Goal: Task Accomplishment & Management: Complete application form

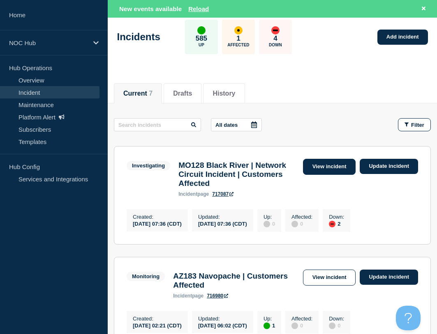
click at [328, 167] on link "View incident" at bounding box center [329, 167] width 53 height 16
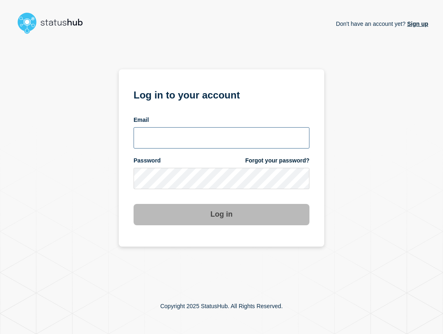
type input "ben.velasco@conexon.us"
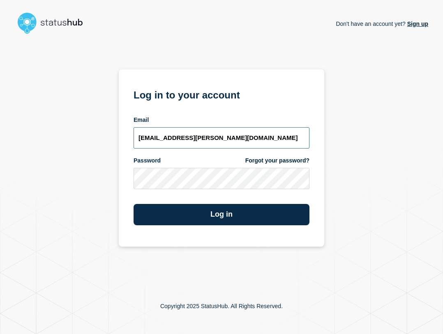
drag, startPoint x: 221, startPoint y: 138, endPoint x: 222, endPoint y: 145, distance: 6.7
click at [221, 138] on input "ben.velasco@conexon.us" at bounding box center [221, 137] width 176 height 21
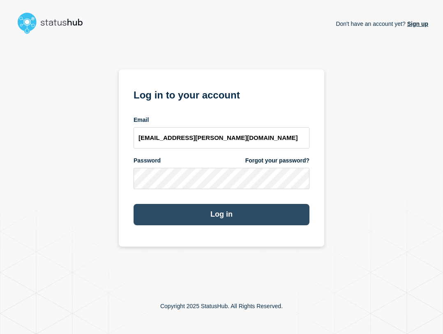
click at [265, 210] on button "Log in" at bounding box center [221, 214] width 176 height 21
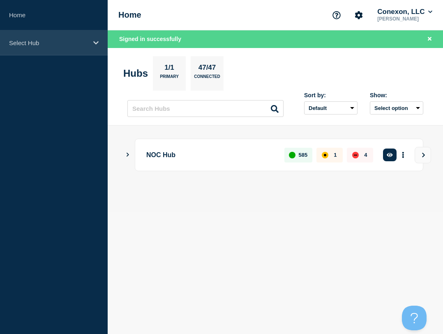
click at [64, 41] on p "Select Hub" at bounding box center [48, 42] width 79 height 7
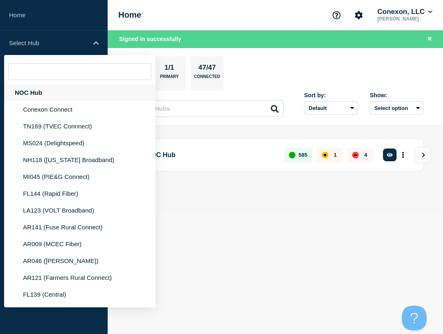
click at [58, 89] on div "NOC Hub" at bounding box center [79, 92] width 151 height 17
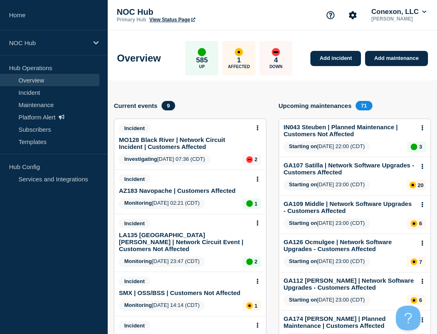
click at [163, 138] on link "MO128 Black River | Network Circuit Incident | Customers Affected" at bounding box center [184, 143] width 131 height 14
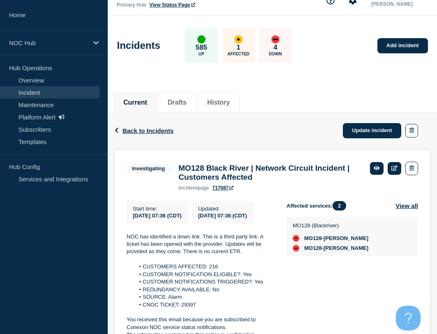
scroll to position [41, 0]
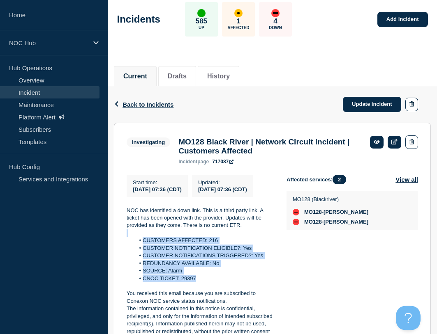
drag, startPoint x: 202, startPoint y: 293, endPoint x: 117, endPoint y: 249, distance: 95.9
click at [117, 249] on section "Investigating MO128 Black River | Network Circuit Incident | Customers Affected…" at bounding box center [272, 239] width 317 height 233
copy div "CUSTOMERS AFFECTED: 216 CUSTOMER NOTIFICATION ELIGIBLE?: Yes CUSTOMER NOTIFICAT…"
click at [359, 101] on link "Update incident" at bounding box center [371, 104] width 58 height 15
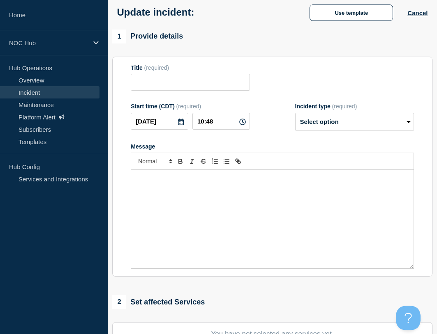
type input "MO128 Black River | Network Circuit Incident | Customers Affected"
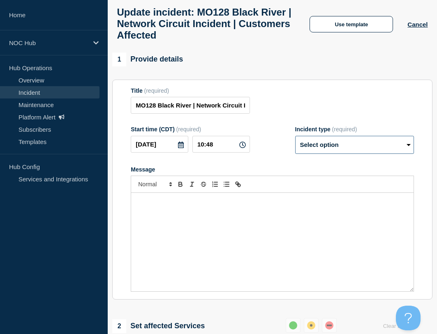
click at [337, 149] on select "Select option Investigating Identified Monitoring Resolved" at bounding box center [354, 145] width 119 height 18
select select "investigating"
click at [295, 142] on select "Select option Investigating Identified Monitoring Resolved" at bounding box center [354, 145] width 119 height 18
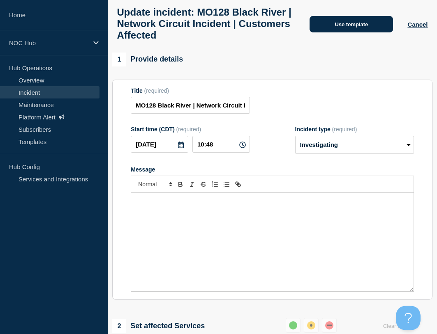
click at [358, 23] on button "Use template" at bounding box center [350, 24] width 83 height 16
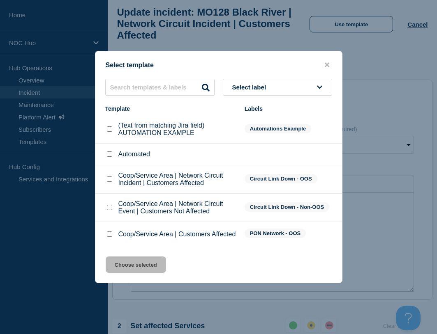
click at [109, 231] on div "Coop/Service Area | Customers Affected" at bounding box center [170, 234] width 131 height 8
click at [112, 236] on input "Coop/Service Area | Customers Affected checkbox" at bounding box center [109, 234] width 5 height 5
checkbox input "true"
click at [152, 270] on button "Choose selected" at bounding box center [136, 265] width 60 height 16
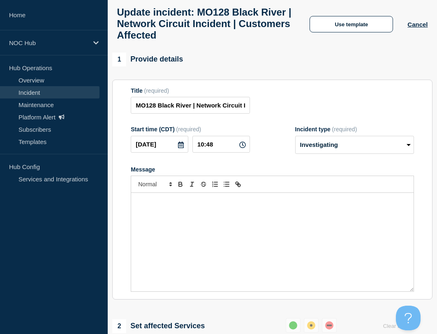
scroll to position [55, 0]
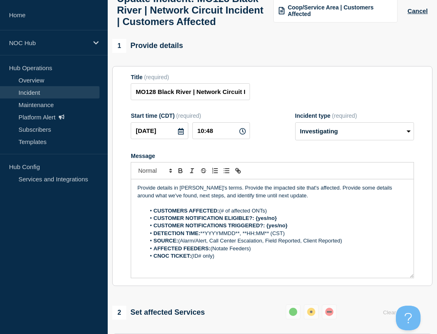
drag, startPoint x: 237, startPoint y: 273, endPoint x: 138, endPoint y: 232, distance: 107.9
click at [138, 232] on ol "CUSTOMERS AFFECTED: (# of affected ONTs) CUSTOMER NOTIFICATION ELIGIBLE?: {yes/…" at bounding box center [272, 233] width 270 height 53
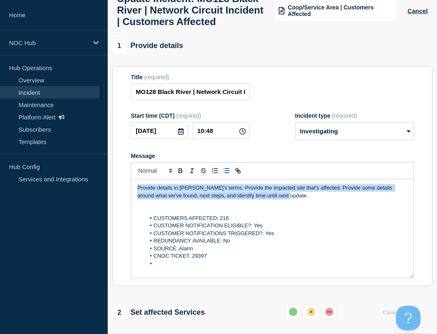
drag, startPoint x: 296, startPoint y: 218, endPoint x: 108, endPoint y: 191, distance: 189.6
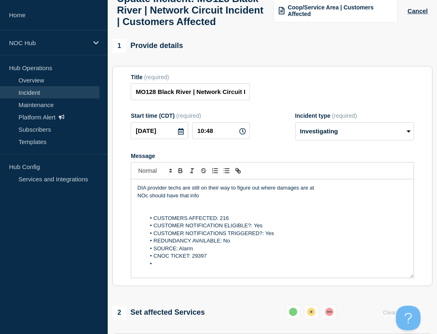
click at [147, 200] on p "NOc should have that info" at bounding box center [272, 195] width 270 height 7
click at [211, 200] on p "NOC should have that info" at bounding box center [272, 195] width 270 height 7
drag, startPoint x: 230, startPoint y: 207, endPoint x: 201, endPoint y: 209, distance: 29.3
click at [201, 192] on p "DIA provider techs are still on their way to figure out where damages are at" at bounding box center [272, 187] width 270 height 7
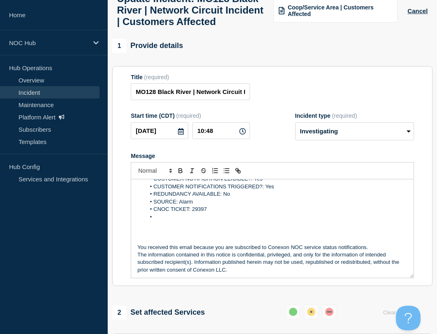
scroll to position [48, 0]
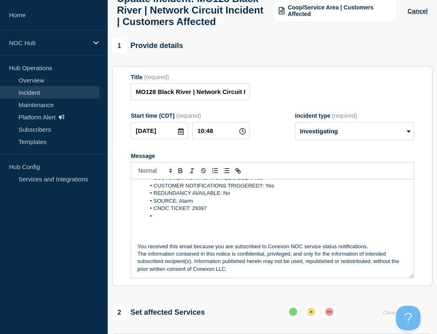
click at [168, 227] on p "Message" at bounding box center [272, 223] width 270 height 7
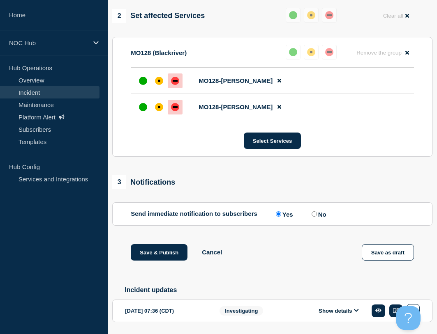
scroll to position [383, 0]
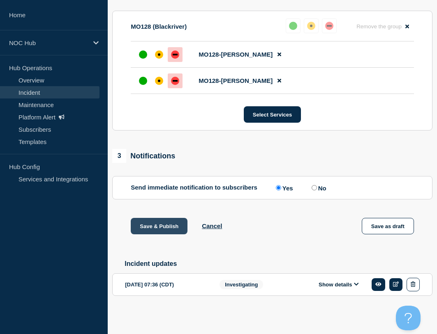
click at [167, 234] on button "Save & Publish" at bounding box center [159, 226] width 57 height 16
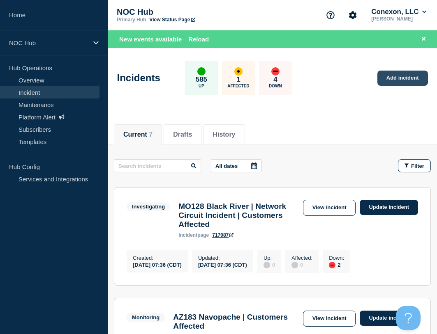
click at [384, 77] on link "Add incident" at bounding box center [402, 78] width 51 height 15
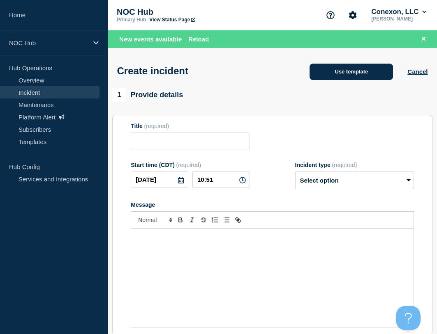
click at [363, 73] on button "Use template" at bounding box center [350, 72] width 83 height 16
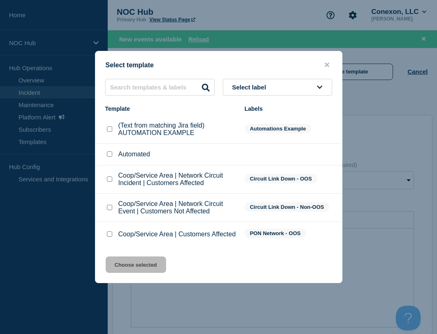
click at [112, 236] on input "Coop/Service Area | Customers Affected checkbox" at bounding box center [109, 234] width 5 height 5
checkbox input "true"
click at [122, 264] on button "Choose selected" at bounding box center [136, 265] width 60 height 16
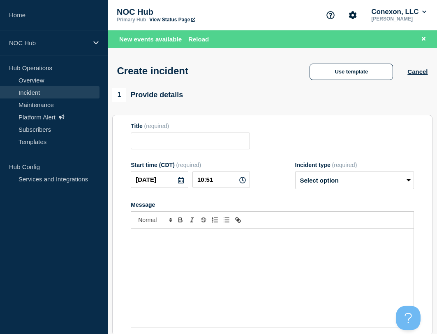
type input "Coop/Service Area | Customers Affected"
select select "investigating"
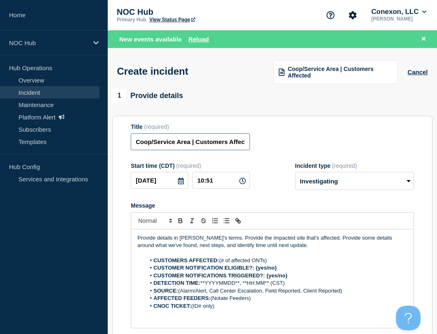
drag, startPoint x: 188, startPoint y: 142, endPoint x: 122, endPoint y: 145, distance: 65.8
click at [122, 145] on section "Title (required) Coop/Service Area | Customers Affected Start time (CDT) (requi…" at bounding box center [272, 226] width 320 height 221
type input "MS037 [PERSON_NAME] | Customers Affected"
click at [355, 185] on select "Select option Investigating Identified Monitoring" at bounding box center [354, 181] width 119 height 18
select select "identified"
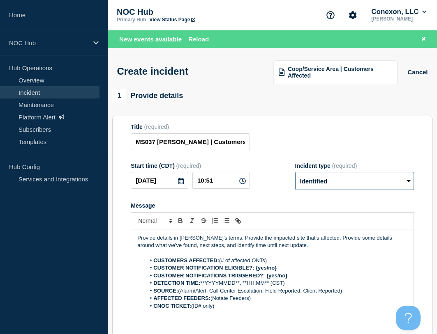
click at [295, 173] on select "Select option Investigating Identified Monitoring" at bounding box center [354, 181] width 119 height 18
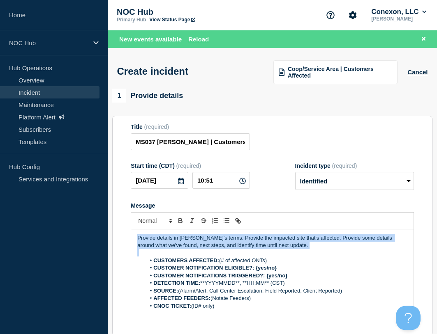
drag, startPoint x: 196, startPoint y: 241, endPoint x: 64, endPoint y: 209, distance: 136.0
click at [64, 211] on div "Home NOC Hub Hub Operations Overview Incident Maintenance Platform Alert Subscr…" at bounding box center [218, 296] width 437 height 592
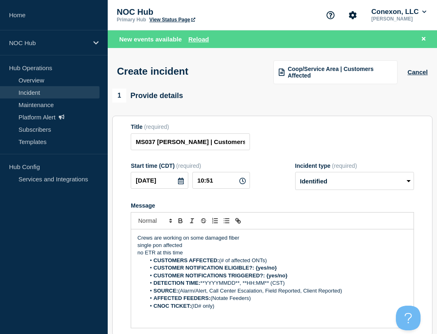
drag, startPoint x: 275, startPoint y: 261, endPoint x: 220, endPoint y: 264, distance: 55.1
click at [220, 264] on li "CUSTOMERS AFFECTED: (# of affected ONTs)" at bounding box center [276, 260] width 262 height 7
drag, startPoint x: 278, startPoint y: 269, endPoint x: 256, endPoint y: 271, distance: 21.8
click at [256, 271] on li "CUSTOMER NOTIFICATION ELIGIBLE?: {yes/no}" at bounding box center [276, 267] width 262 height 7
drag, startPoint x: 294, startPoint y: 276, endPoint x: 266, endPoint y: 278, distance: 28.4
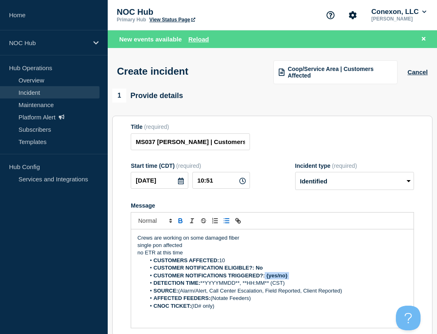
click at [265, 278] on li "CUSTOMER NOTIFICATIONS TRIGGERED?: {yes/no}" at bounding box center [276, 275] width 262 height 7
drag, startPoint x: 293, startPoint y: 283, endPoint x: 201, endPoint y: 283, distance: 91.6
click at [201, 283] on li "DETECTION TIME: **YYYYMMDD**, **HH:MM** (CST)" at bounding box center [276, 283] width 262 height 7
click at [246, 260] on li "CUSTOMERS AFFECTED: 10" at bounding box center [276, 260] width 262 height 7
click at [250, 287] on li "DETECTION TIME: 20250916;" at bounding box center [276, 283] width 262 height 7
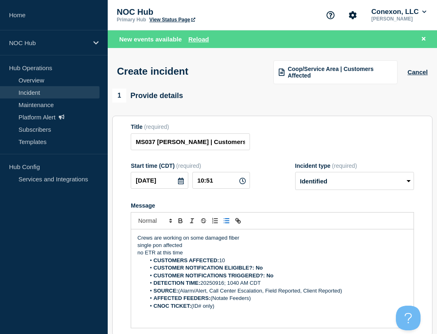
drag, startPoint x: 340, startPoint y: 289, endPoint x: 180, endPoint y: 290, distance: 159.7
click at [180, 290] on li "SOURCE: (Alarm/Alert, Call Center Escalation, Field Reported, Client Reported)" at bounding box center [276, 290] width 262 height 7
drag, startPoint x: 211, startPoint y: 298, endPoint x: 268, endPoint y: 301, distance: 57.1
click at [260, 302] on li "AFFECTED FEEDERS: (Notate Feeders)" at bounding box center [276, 298] width 262 height 7
click at [210, 301] on strong "AFFECTED FEEDERS:[PERSON_NAME] feeder 3" at bounding box center [215, 298] width 124 height 6
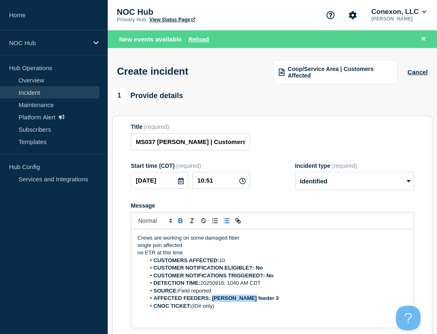
drag, startPoint x: 213, startPoint y: 300, endPoint x: 270, endPoint y: 297, distance: 57.2
click at [270, 297] on li "AFFECTED FEEDERS: [PERSON_NAME] feeder 3" at bounding box center [276, 298] width 262 height 7
drag, startPoint x: 239, startPoint y: 308, endPoint x: 193, endPoint y: 309, distance: 45.6
click at [193, 309] on li "CNOC TICKET: (ID# only)" at bounding box center [276, 306] width 262 height 7
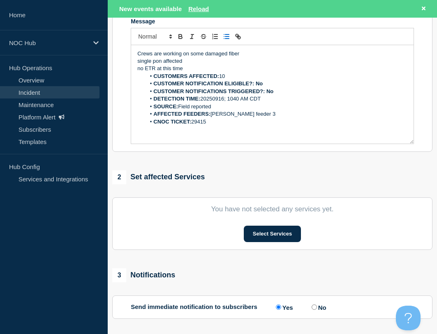
scroll to position [205, 0]
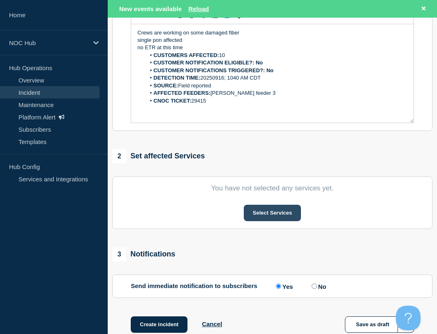
click at [267, 211] on button "Select Services" at bounding box center [272, 213] width 57 height 16
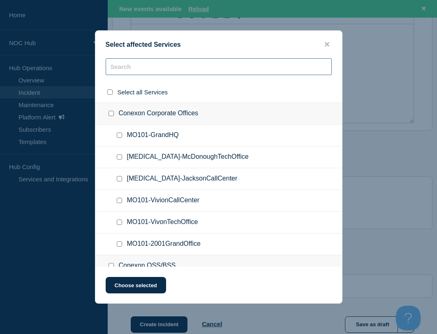
click at [200, 69] on input "text" at bounding box center [219, 66] width 226 height 17
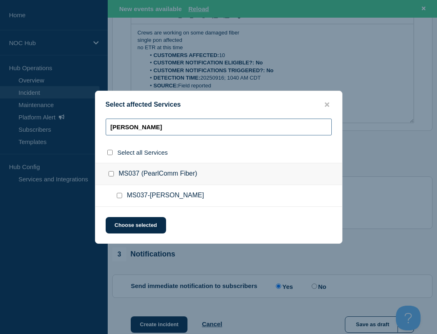
type input "[PERSON_NAME]"
click at [122, 195] on div at bounding box center [121, 196] width 12 height 8
click at [122, 195] on input "MS037-Goss checkbox" at bounding box center [119, 195] width 5 height 5
checkbox input "true"
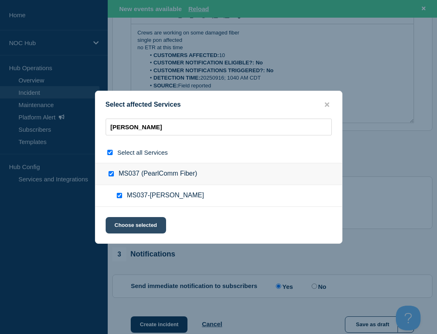
checkbox input "true"
click at [133, 222] on button "Choose selected" at bounding box center [136, 225] width 60 height 16
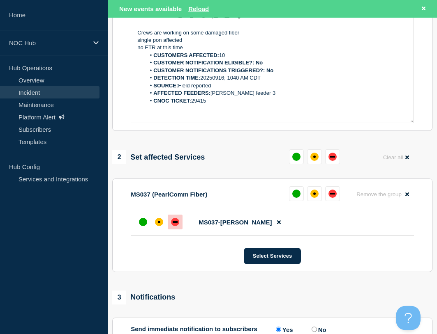
click at [178, 221] on div "down" at bounding box center [175, 222] width 8 height 8
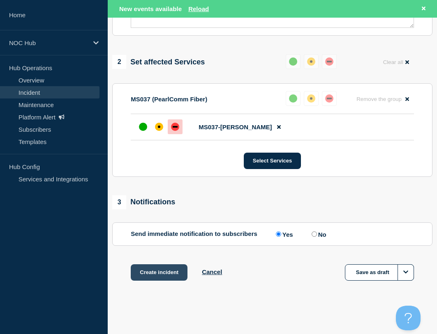
click at [159, 273] on button "Create incident" at bounding box center [159, 272] width 57 height 16
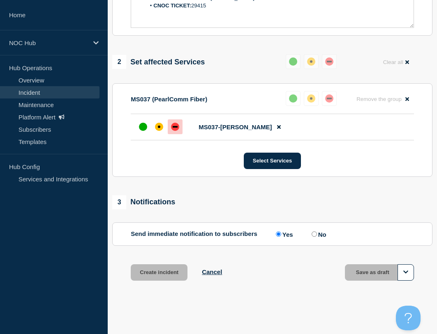
scroll to position [284, 0]
